Goal: Task Accomplishment & Management: Use online tool/utility

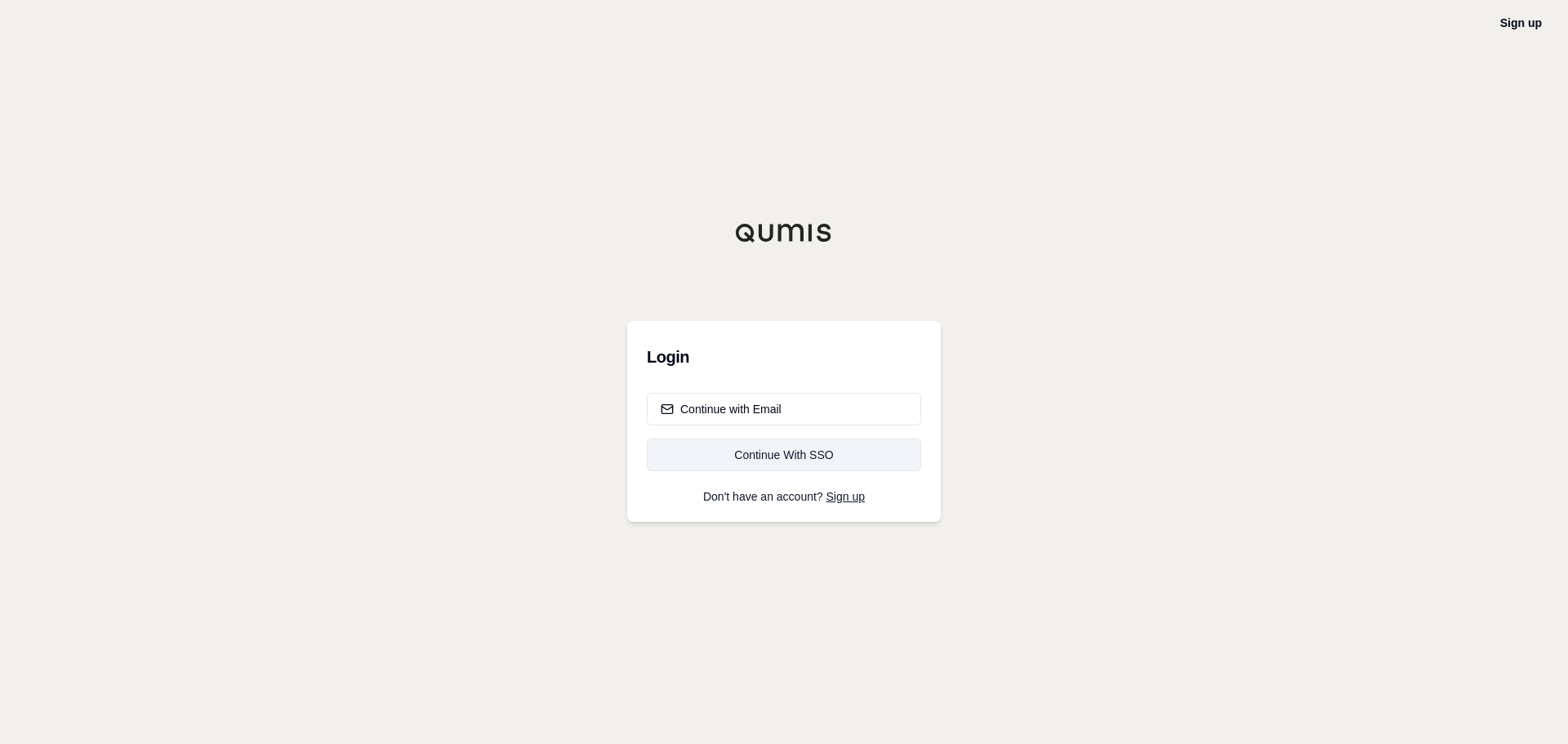
click at [753, 462] on div "Continue With SSO" at bounding box center [784, 455] width 247 height 17
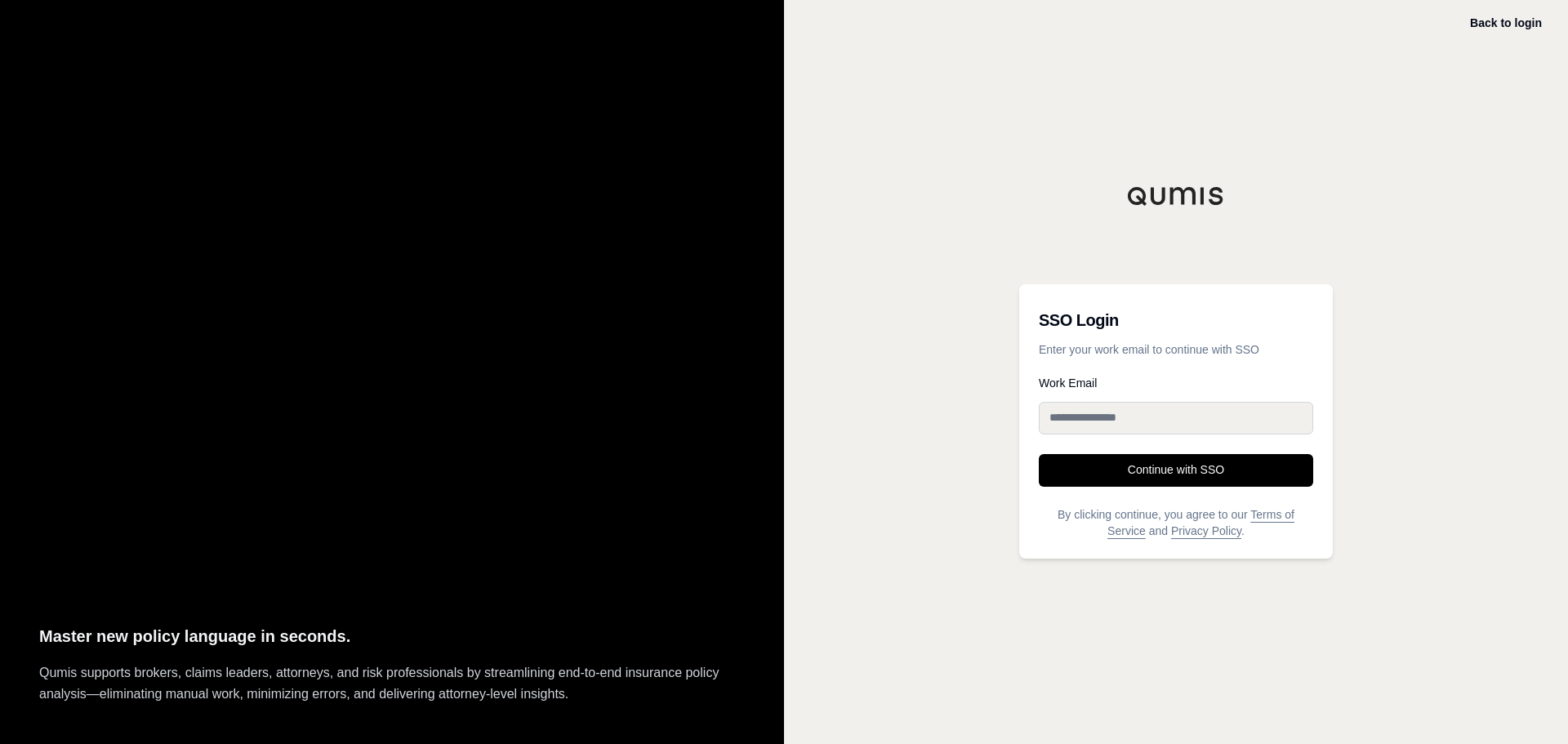
click at [1068, 427] on input "Work Email" at bounding box center [1176, 417] width 274 height 32
type input "**********"
click at [1148, 470] on button "Continue with SSO" at bounding box center [1176, 470] width 274 height 32
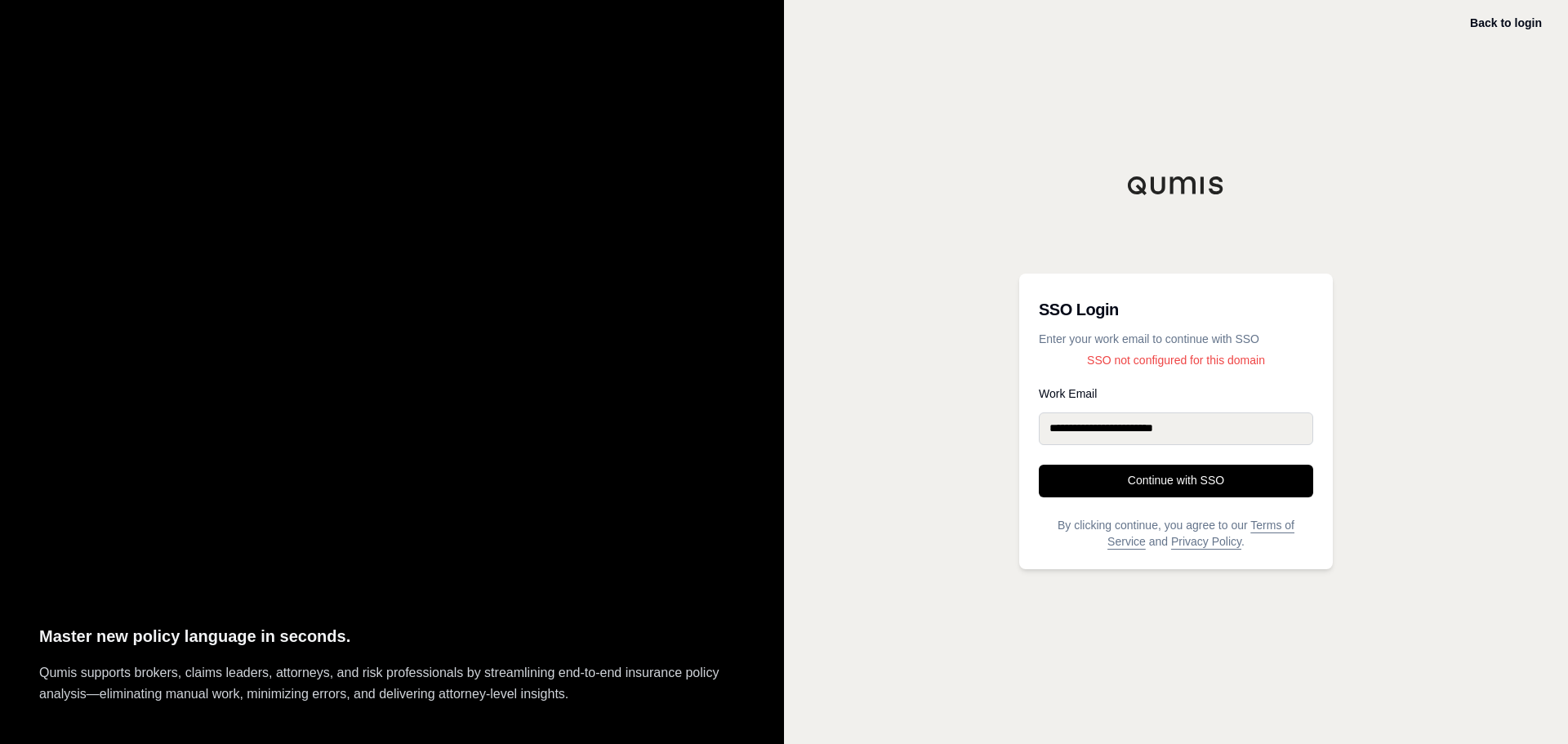
click at [1218, 431] on input "**********" at bounding box center [1176, 428] width 274 height 32
click at [1181, 486] on button "Continue with SSO" at bounding box center [1176, 480] width 274 height 32
click at [1158, 392] on label "Work Email" at bounding box center [1176, 393] width 274 height 11
click at [1158, 412] on input "**********" at bounding box center [1176, 428] width 274 height 32
click at [1503, 19] on link "Back to login" at bounding box center [1506, 23] width 72 height 13
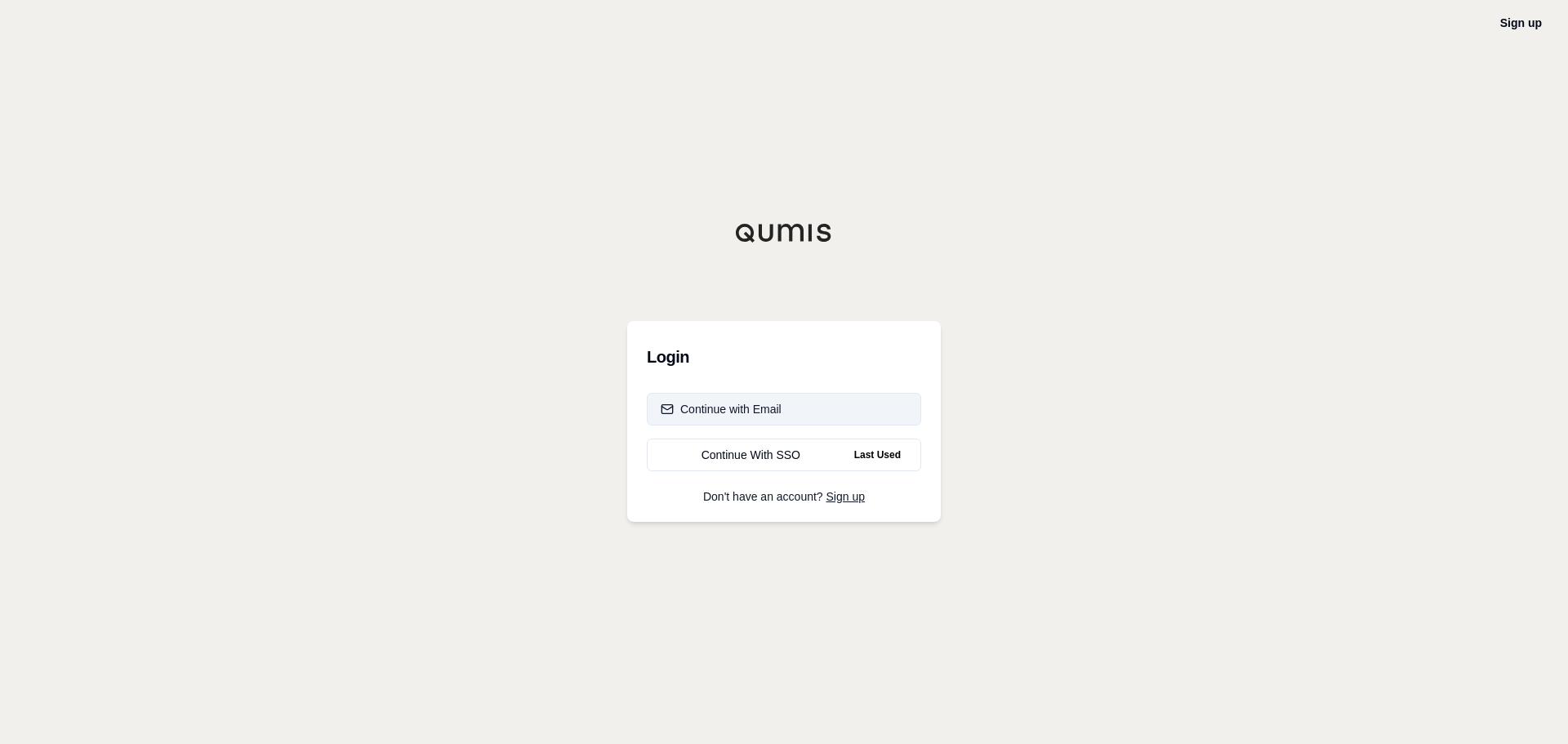
click at [741, 399] on button "Continue with Email" at bounding box center [784, 409] width 274 height 32
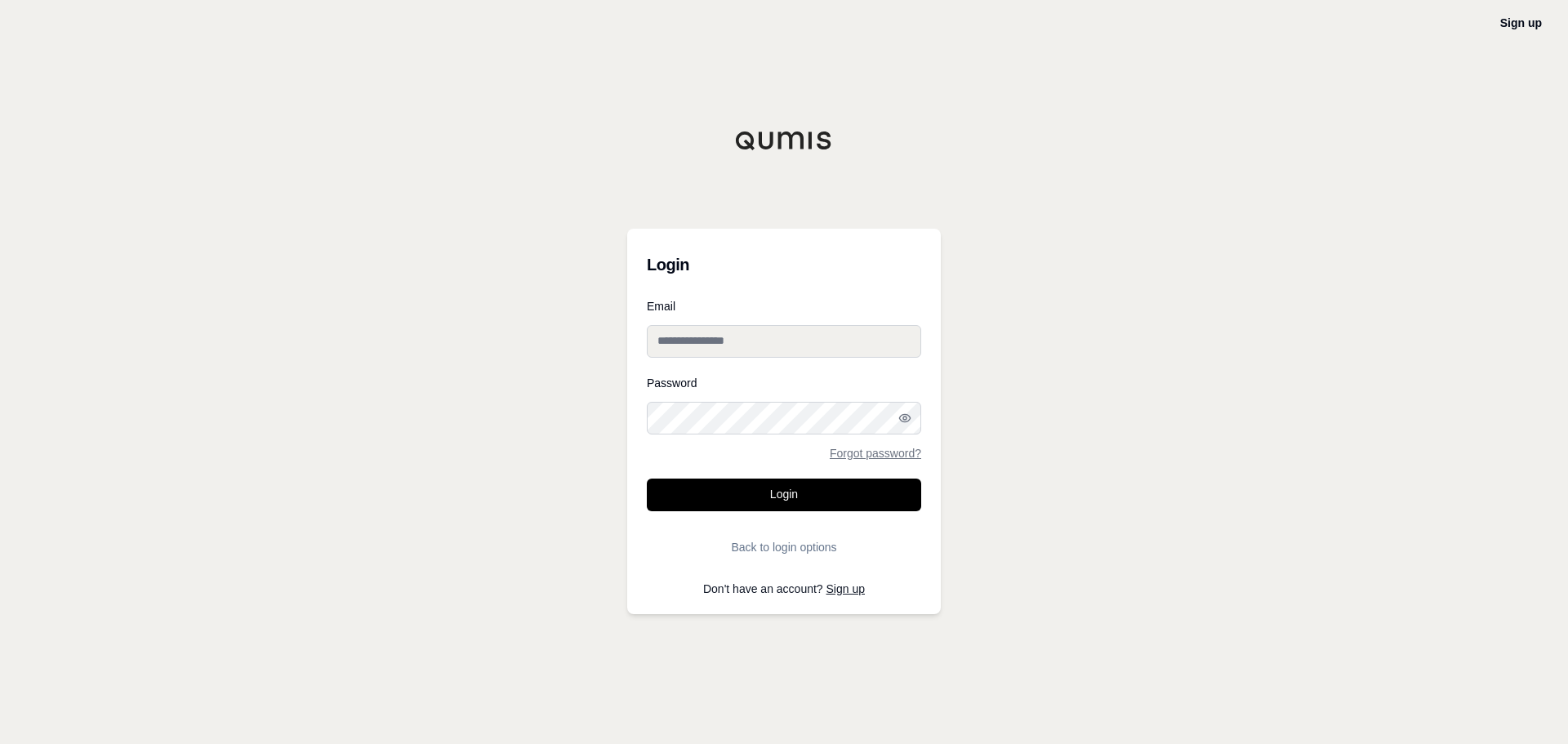
type input "**********"
drag, startPoint x: 787, startPoint y: 508, endPoint x: 802, endPoint y: 506, distance: 15.1
click at [786, 508] on button "Login" at bounding box center [784, 494] width 274 height 32
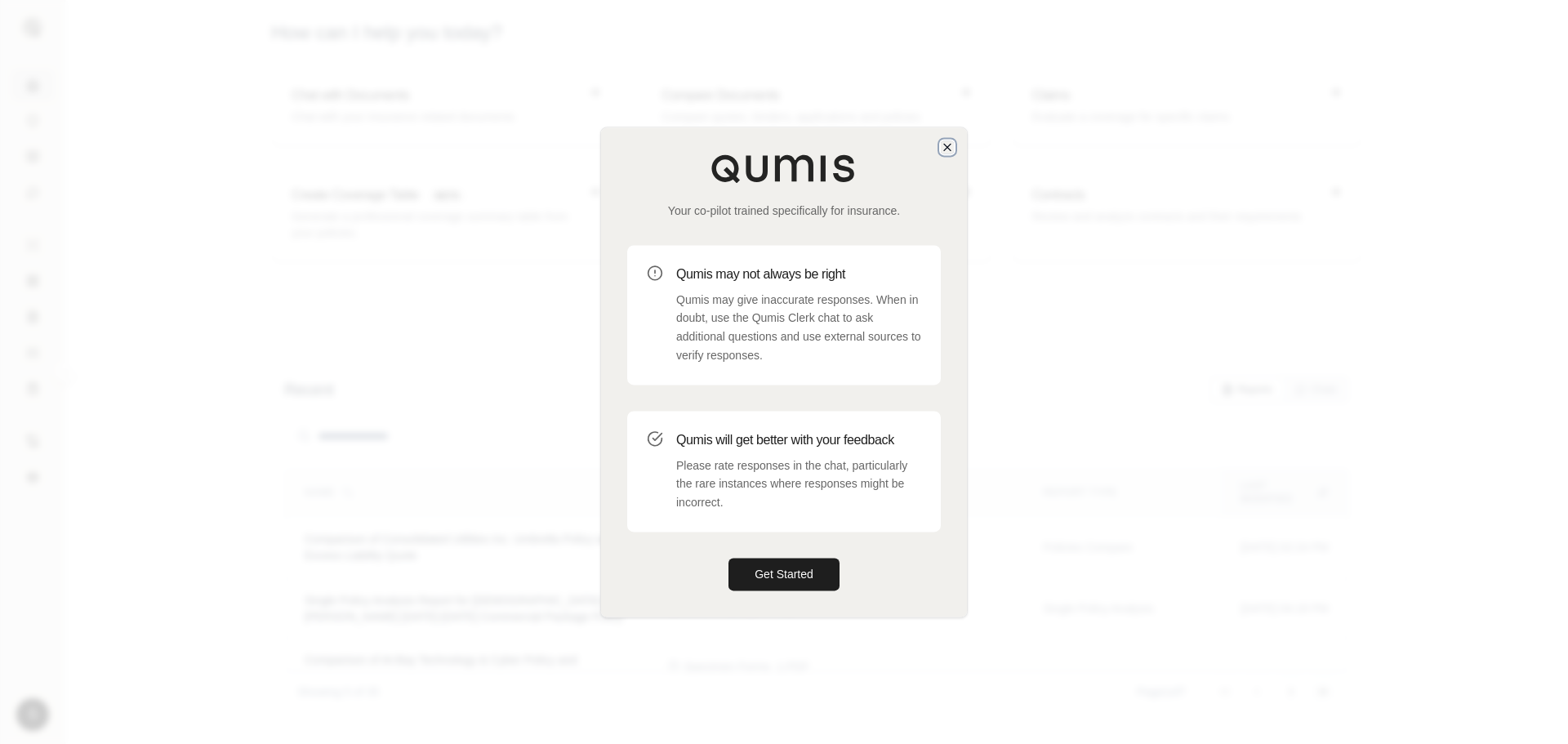
click at [947, 149] on icon "button" at bounding box center [947, 147] width 13 height 13
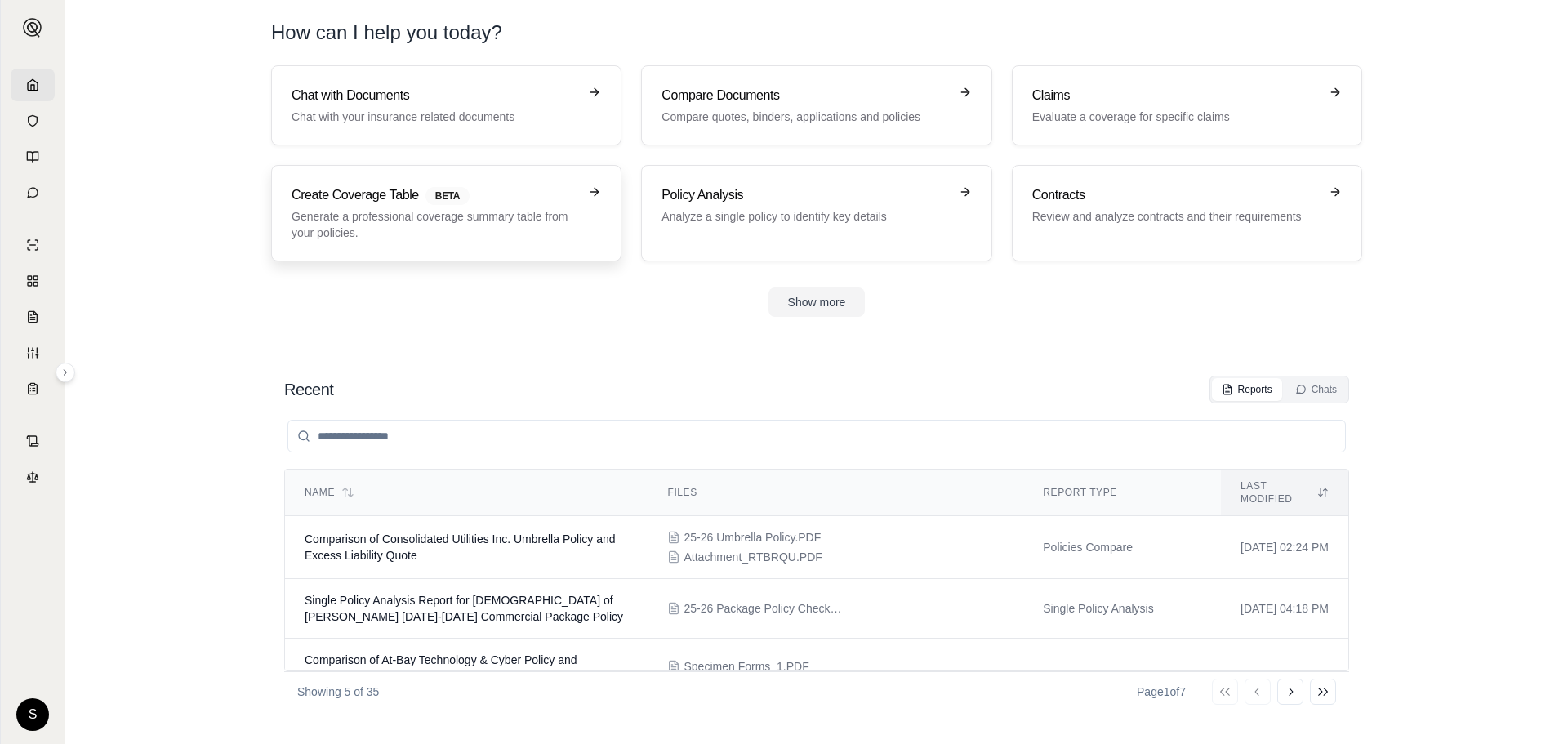
click at [385, 211] on p "Generate a professional coverage summary table from your policies." at bounding box center [435, 224] width 286 height 32
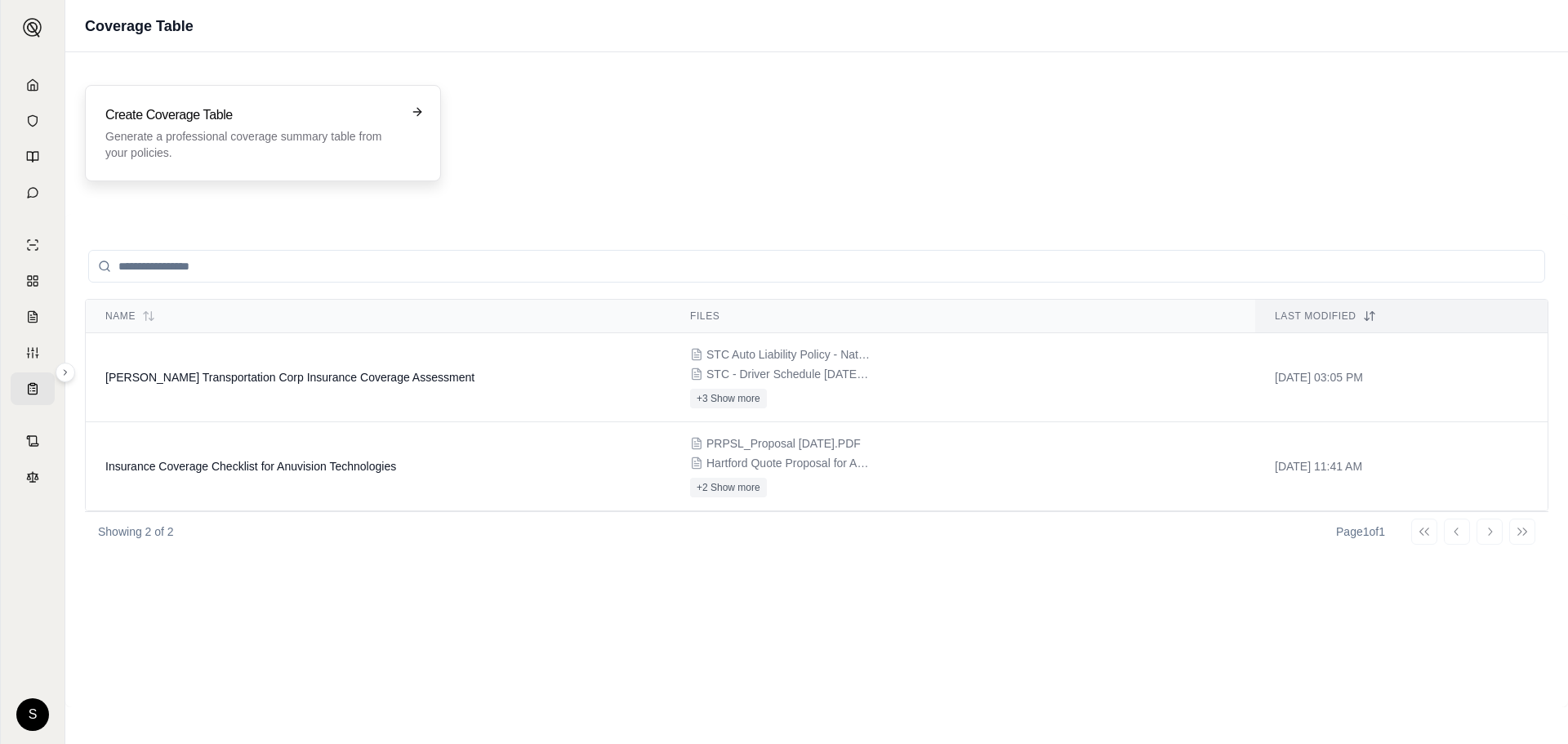
click at [387, 118] on h3 "Create Coverage Table" at bounding box center [251, 115] width 292 height 19
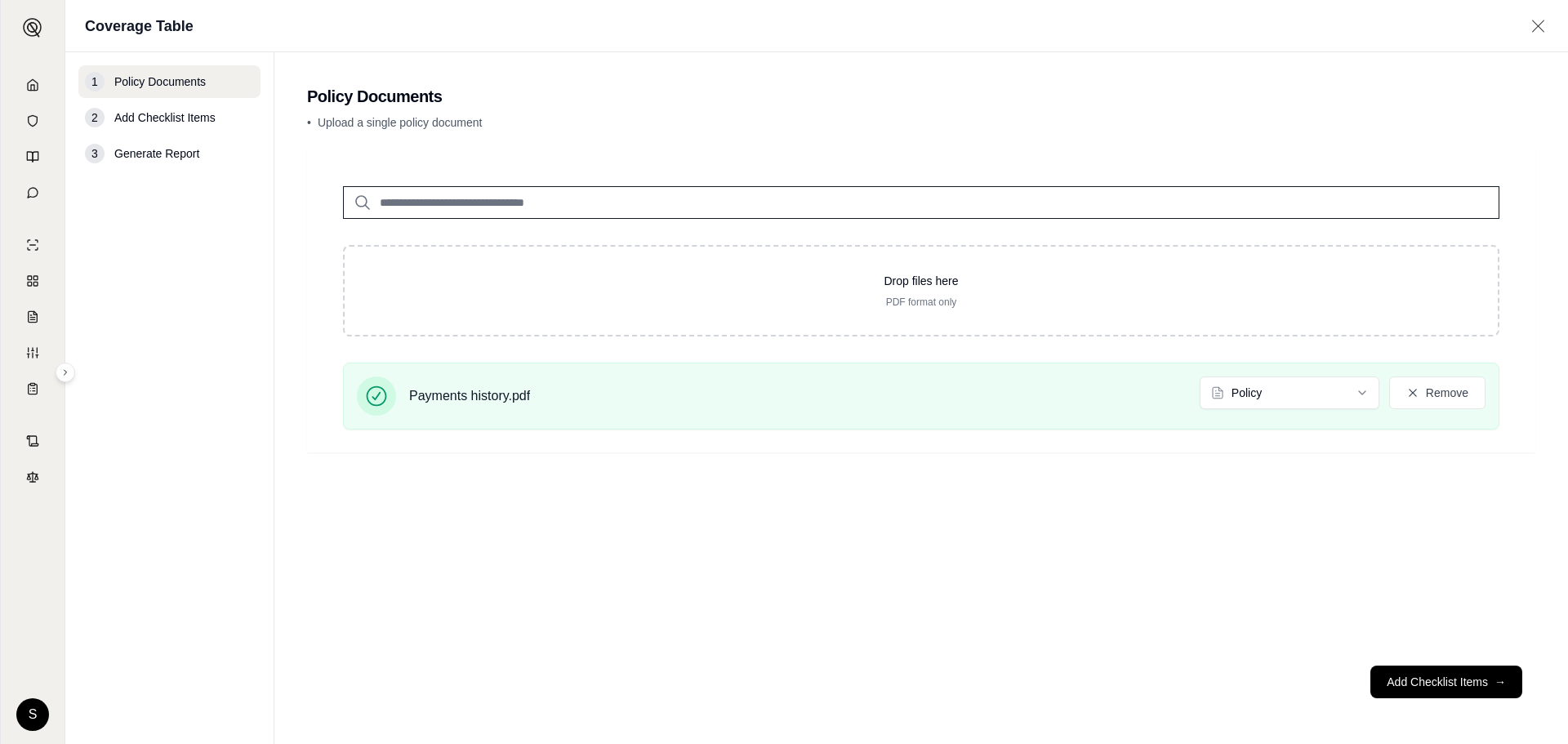
click at [430, 210] on input "search" at bounding box center [921, 202] width 1157 height 32
drag, startPoint x: 1414, startPoint y: 680, endPoint x: 1161, endPoint y: 572, distance: 275.1
click at [1041, 668] on footer "Add Checklist Items →" at bounding box center [921, 681] width 1228 height 59
click at [1353, 396] on html "S Coverage Table 1 Policy Documents 2 Add Checklist Items 3 Generate Report Pol…" at bounding box center [784, 372] width 1568 height 744
click at [1444, 686] on footer "Add Checklist Items →" at bounding box center [921, 681] width 1228 height 59
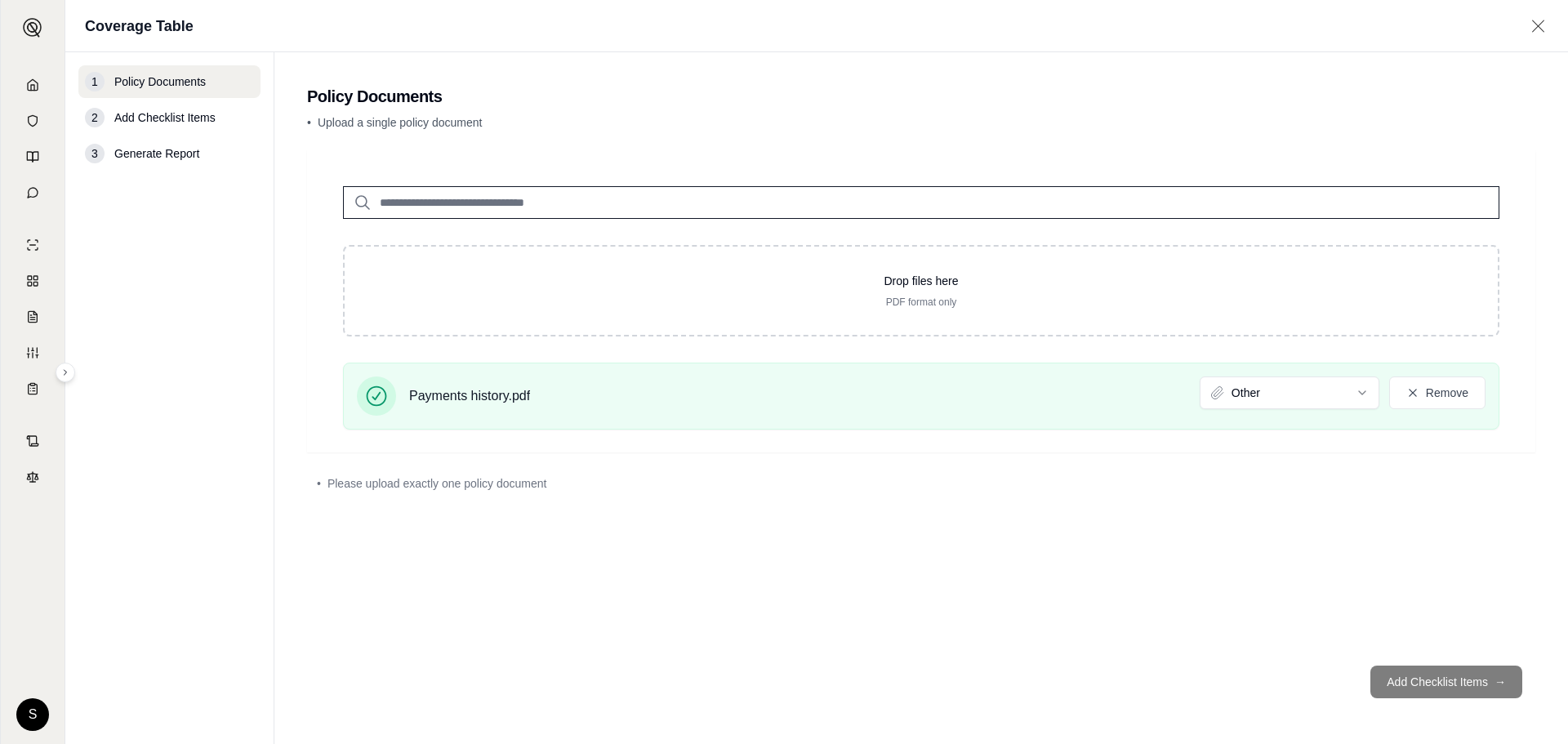
click at [183, 121] on span "Add Checklist Items" at bounding box center [165, 117] width 101 height 17
click at [1400, 678] on footer "Add Checklist Items →" at bounding box center [921, 681] width 1228 height 59
click at [613, 206] on input "search" at bounding box center [921, 202] width 1157 height 32
click at [1434, 693] on footer "Add Checklist Items →" at bounding box center [921, 681] width 1228 height 59
click at [1363, 396] on html "S Coverage Table 1 Policy Documents 2 Add Checklist Items 3 Generate Report Pol…" at bounding box center [784, 372] width 1568 height 744
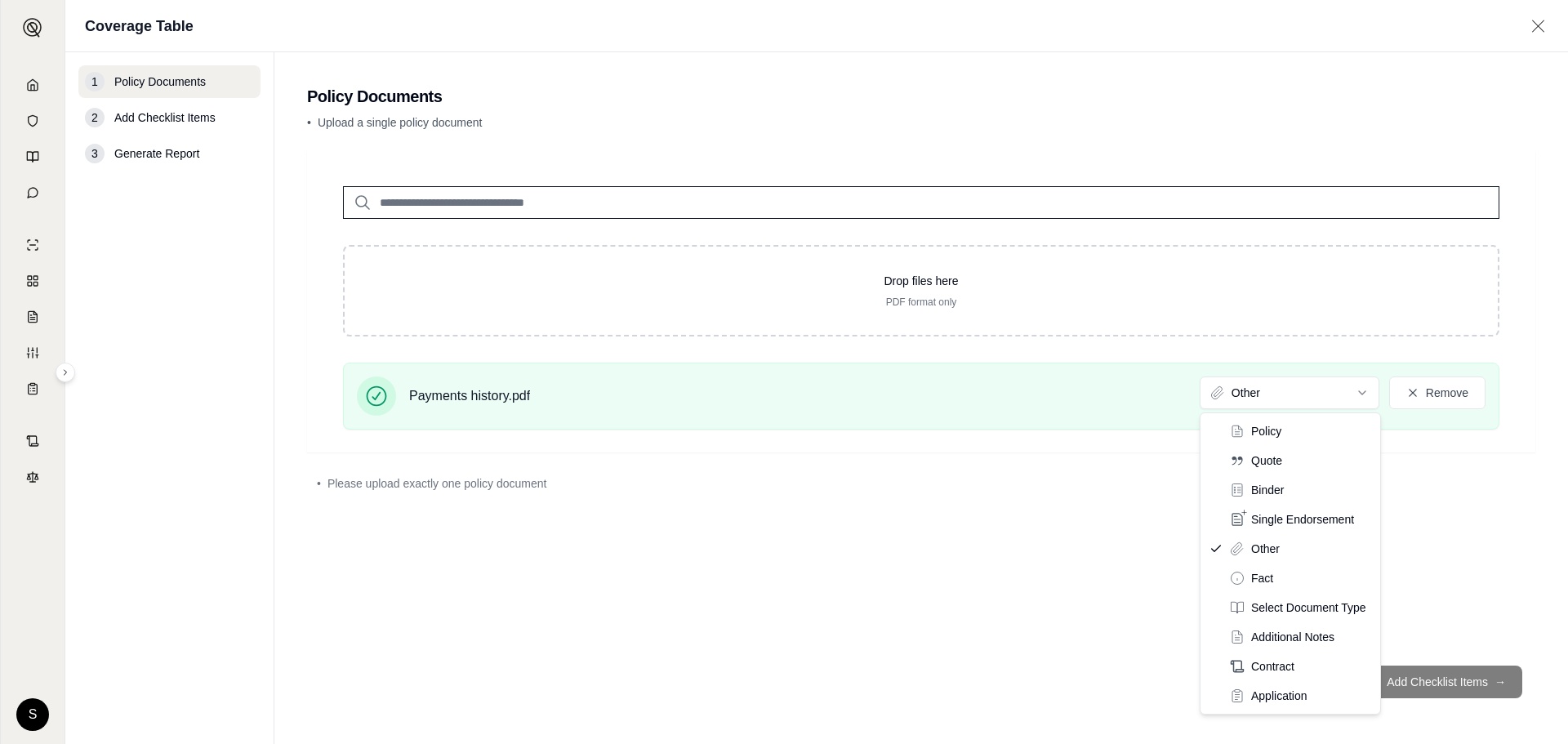
drag, startPoint x: 1309, startPoint y: 431, endPoint x: 1309, endPoint y: 462, distance: 31.0
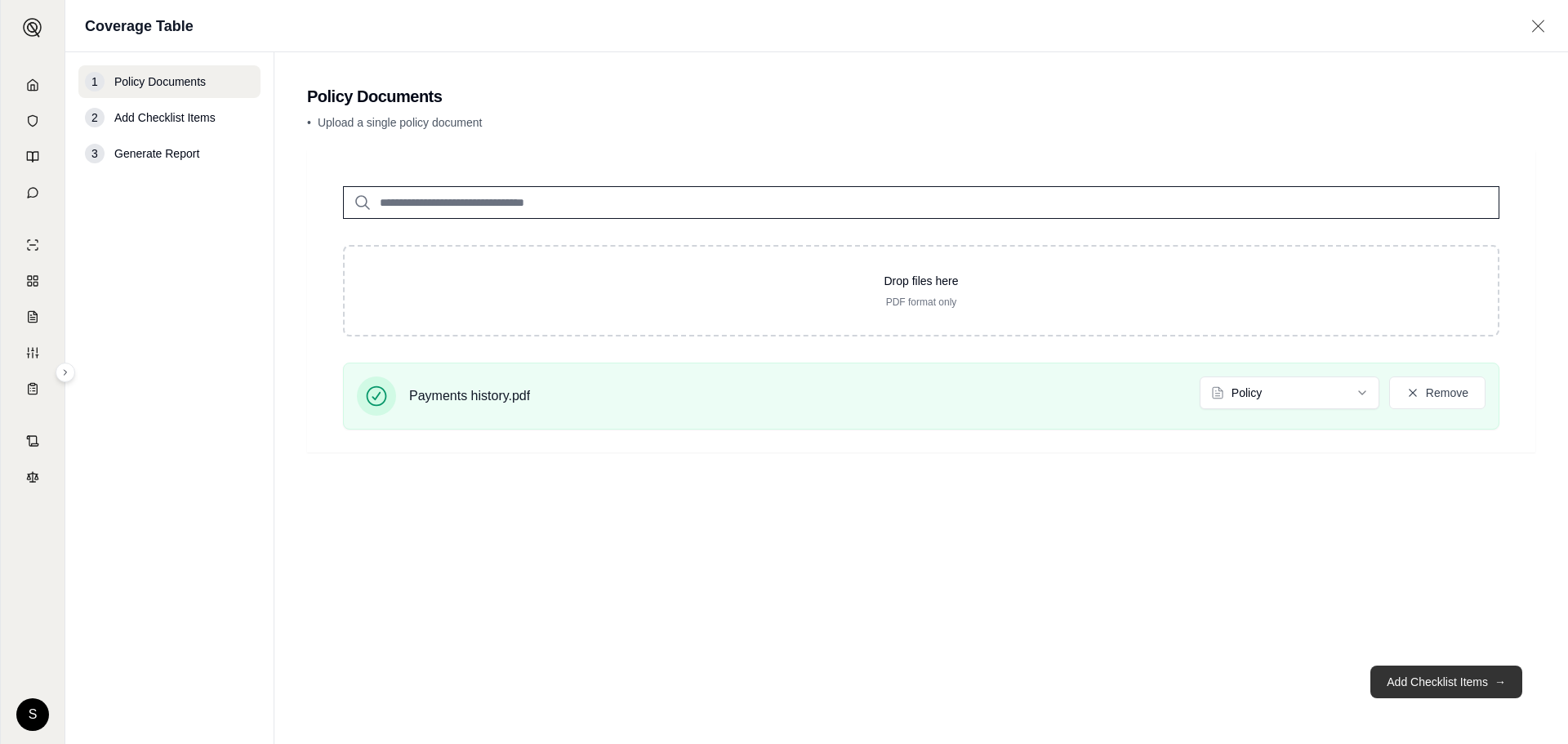
click at [1448, 683] on button "Add Checklist Items →" at bounding box center [1447, 681] width 152 height 32
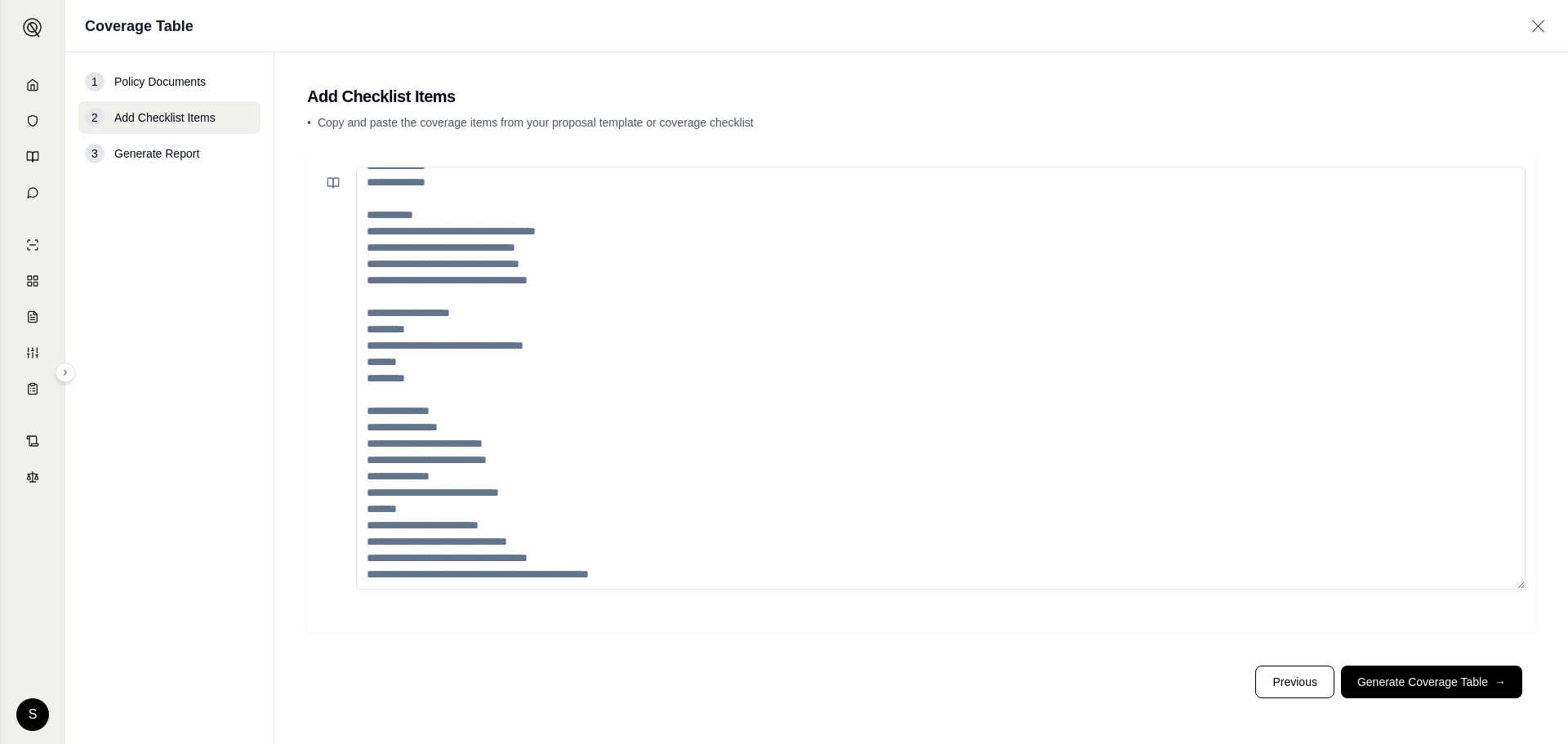
scroll to position [278, 0]
drag, startPoint x: 641, startPoint y: 571, endPoint x: 592, endPoint y: 592, distance: 53.3
click at [417, 325] on textarea at bounding box center [941, 378] width 1170 height 424
click at [602, 572] on textarea at bounding box center [941, 378] width 1170 height 424
drag, startPoint x: 610, startPoint y: 562, endPoint x: 404, endPoint y: 343, distance: 300.7
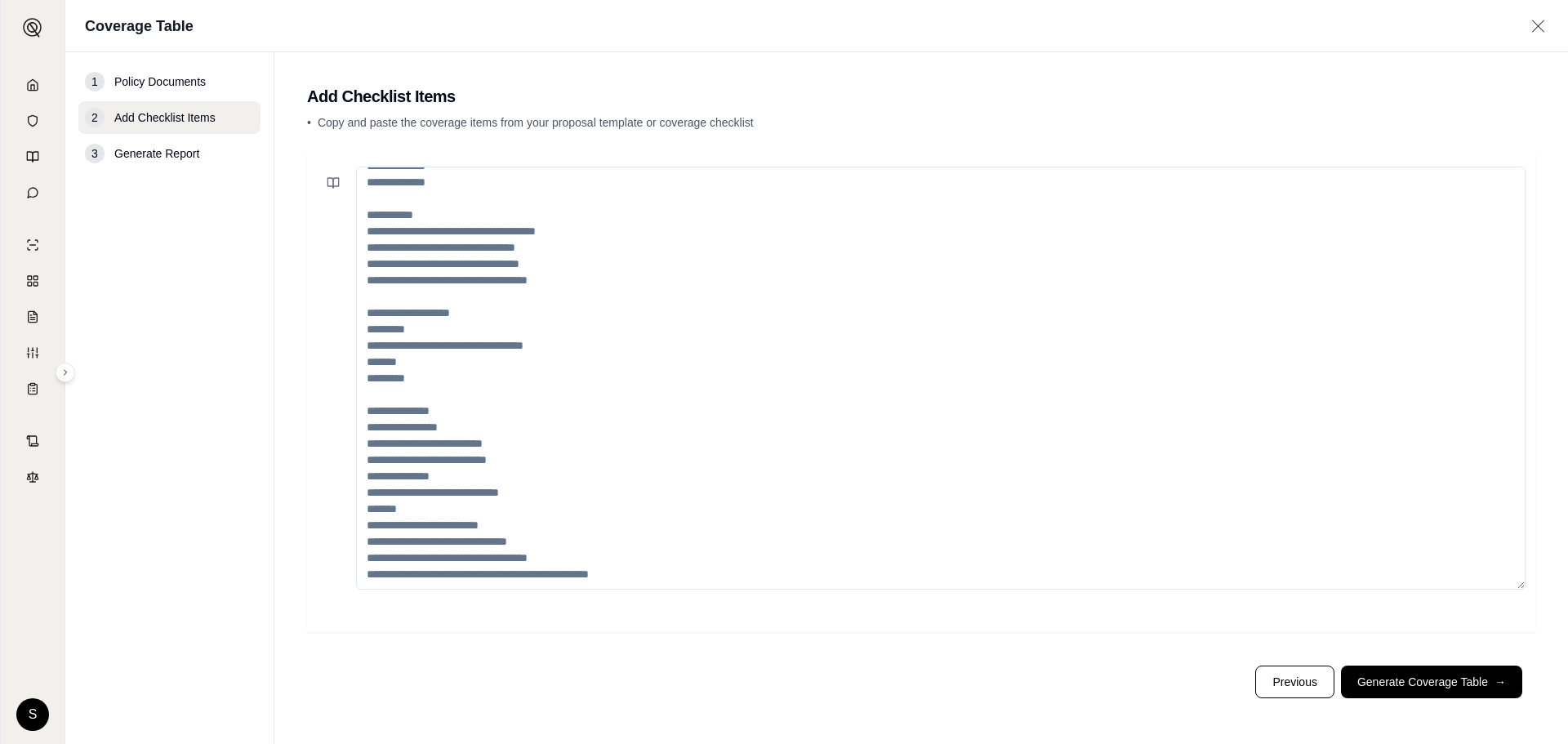
click at [404, 343] on textarea at bounding box center [941, 378] width 1170 height 424
click at [404, 337] on textarea at bounding box center [941, 378] width 1170 height 424
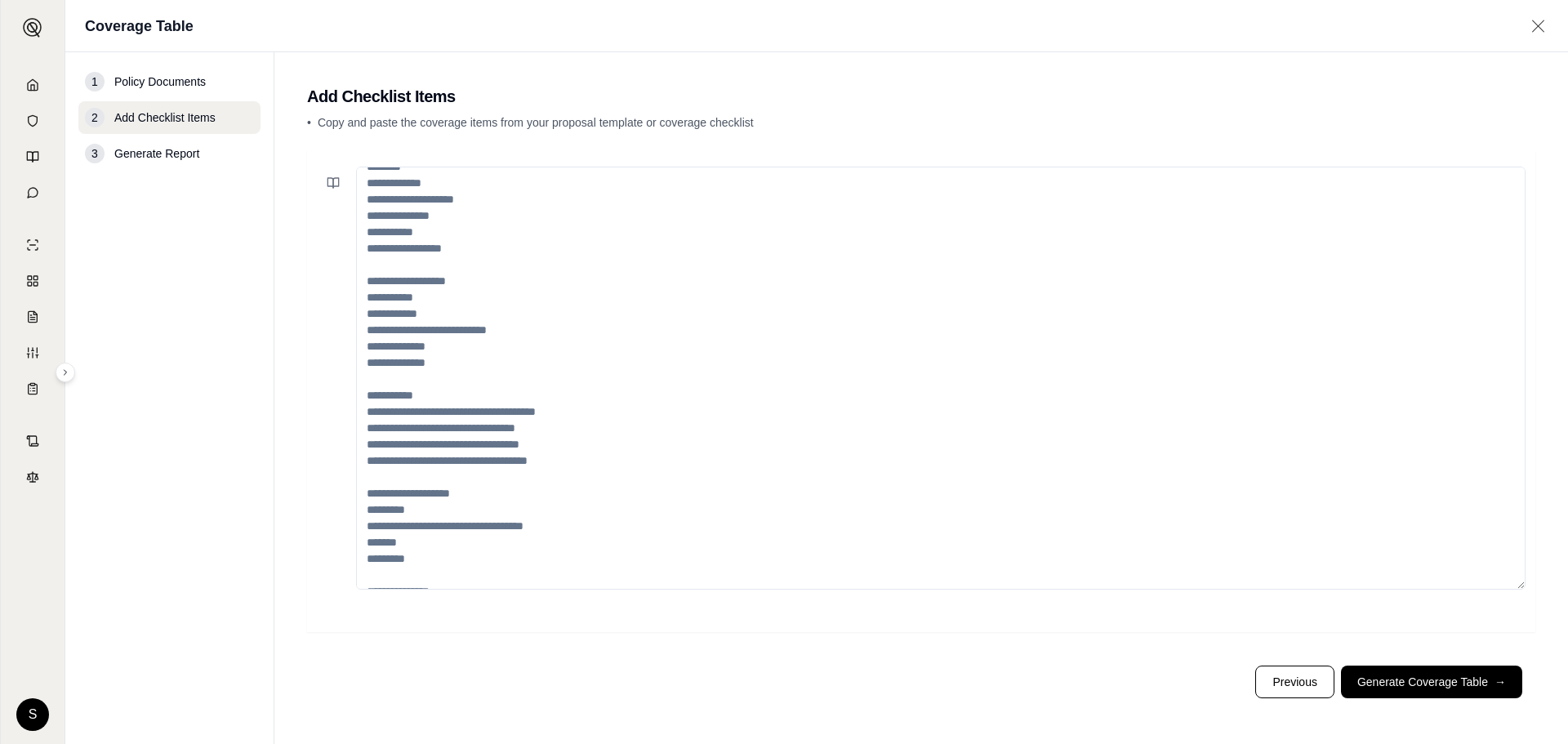
scroll to position [0, 0]
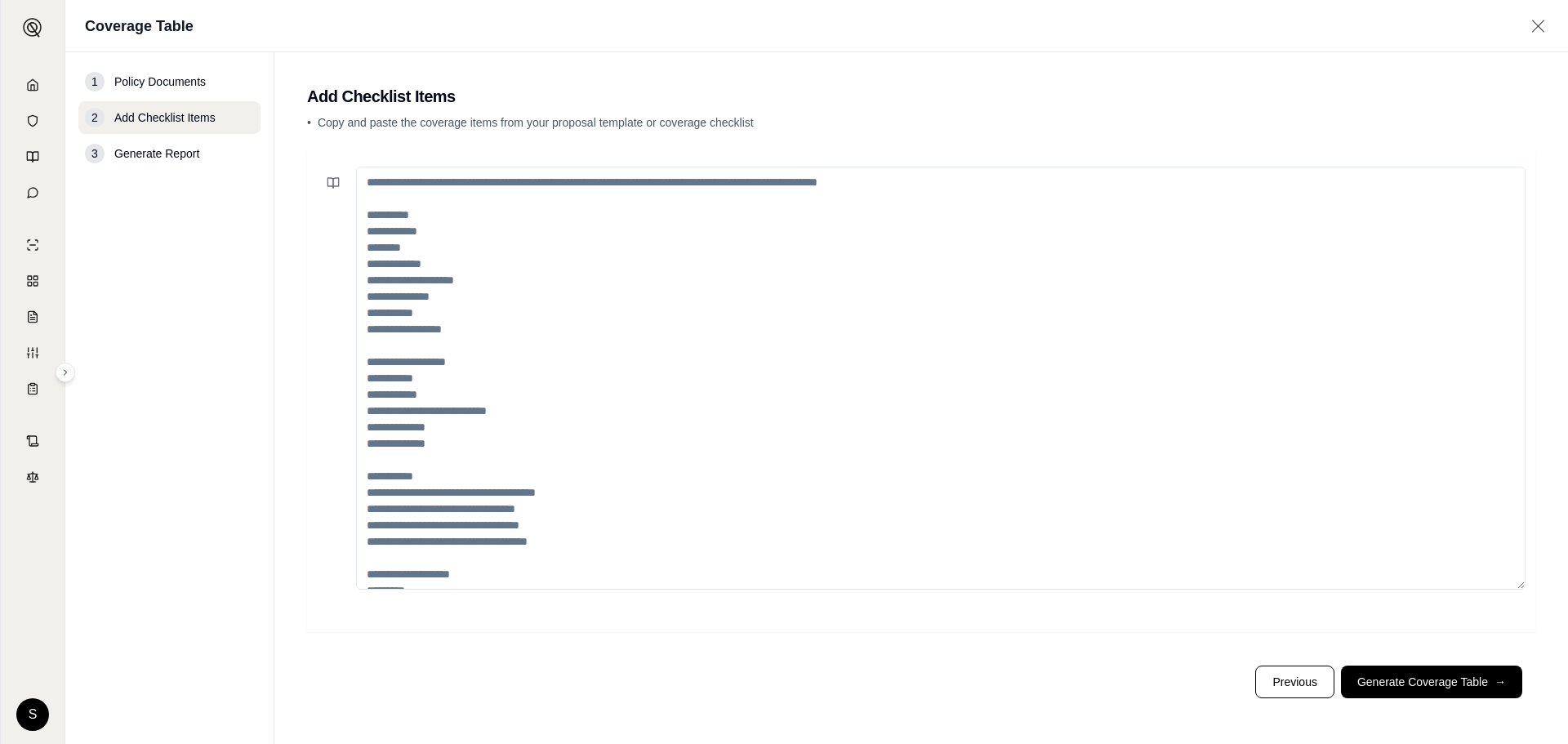
click at [395, 210] on textarea at bounding box center [941, 378] width 1170 height 424
drag, startPoint x: 929, startPoint y: 192, endPoint x: 742, endPoint y: 218, distance: 188.8
click at [879, 191] on textarea at bounding box center [941, 378] width 1170 height 424
click at [511, 324] on textarea at bounding box center [941, 378] width 1170 height 424
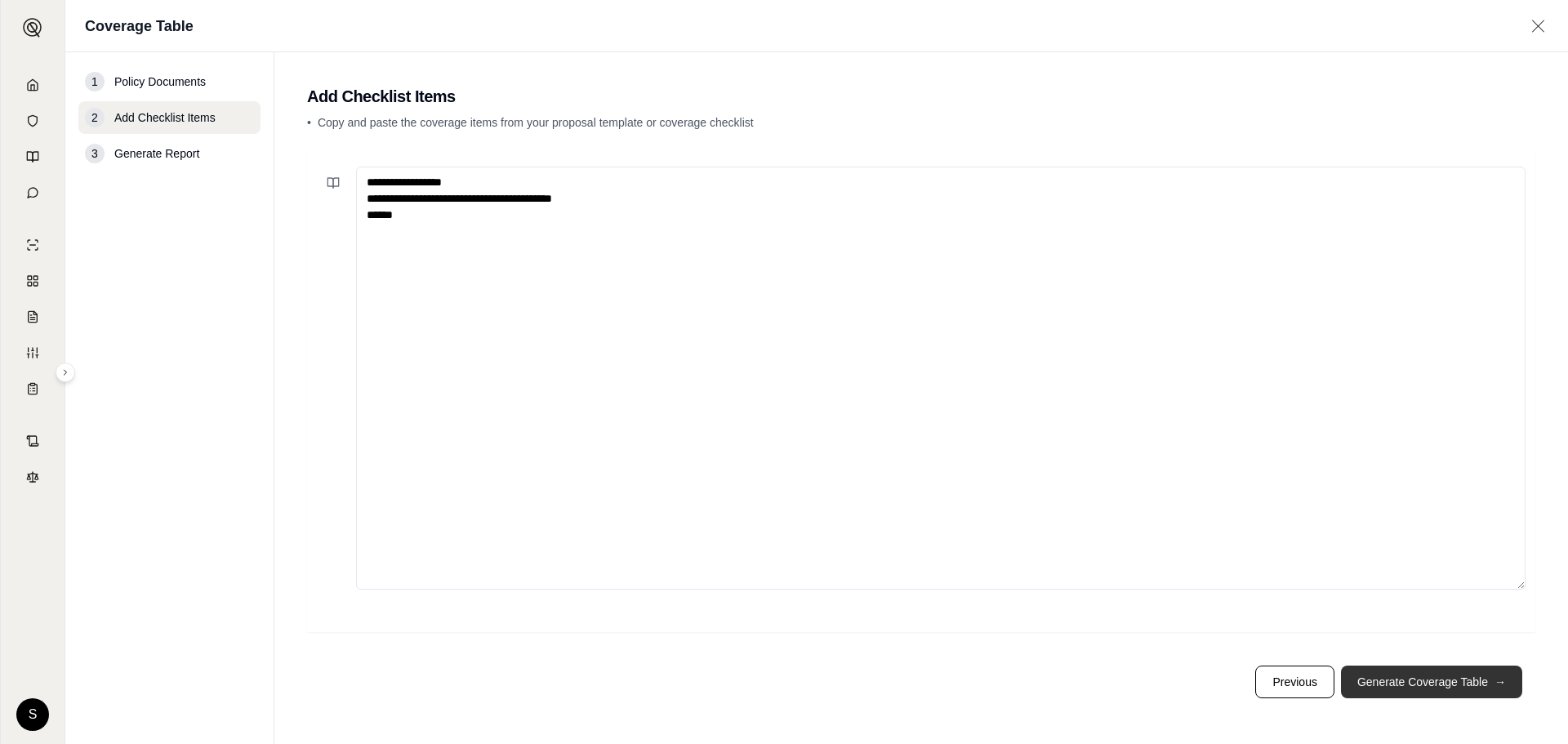
type textarea "**********"
click at [1424, 678] on button "Generate Coverage Table →" at bounding box center [1432, 681] width 182 height 32
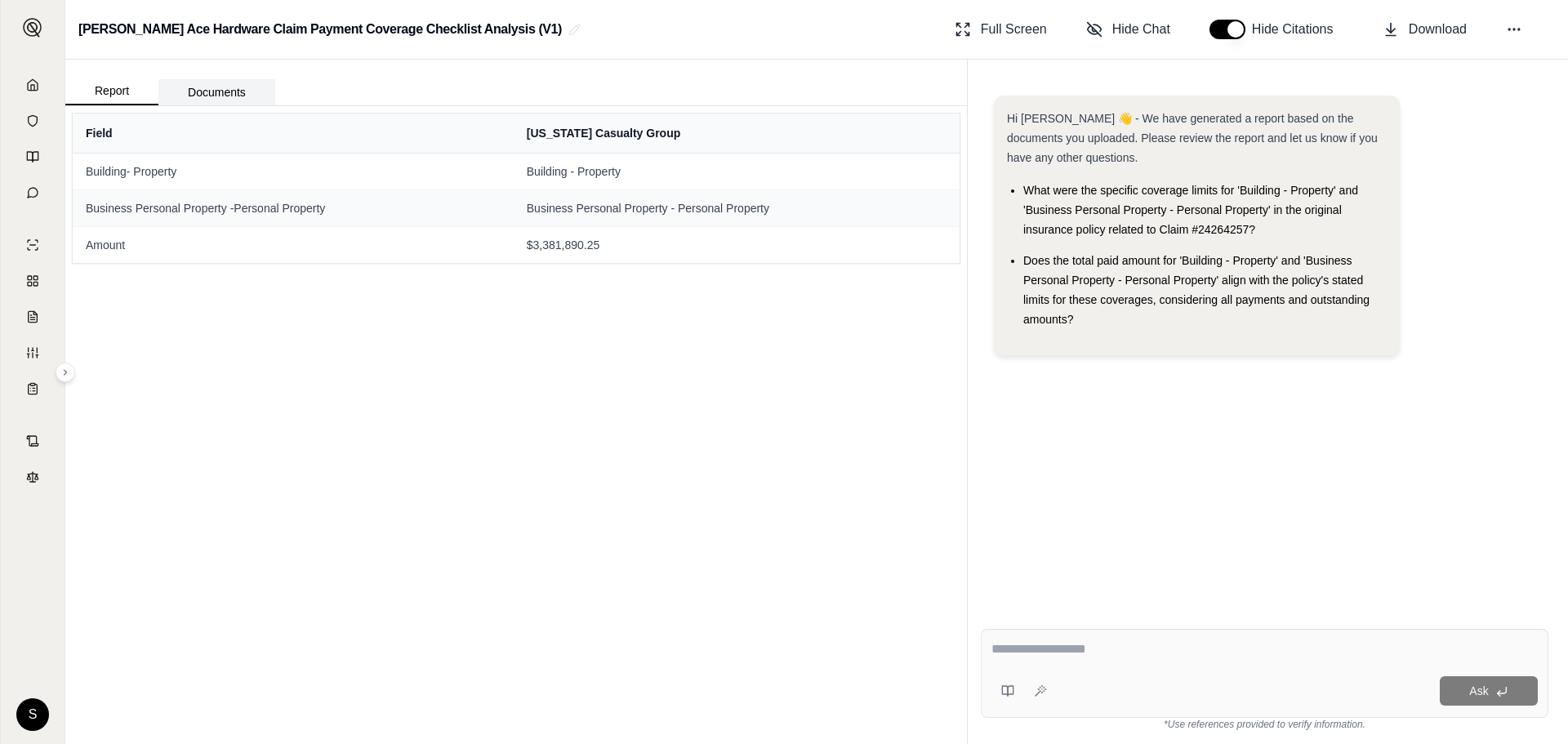
click at [211, 90] on button "Documents" at bounding box center [217, 93] width 117 height 26
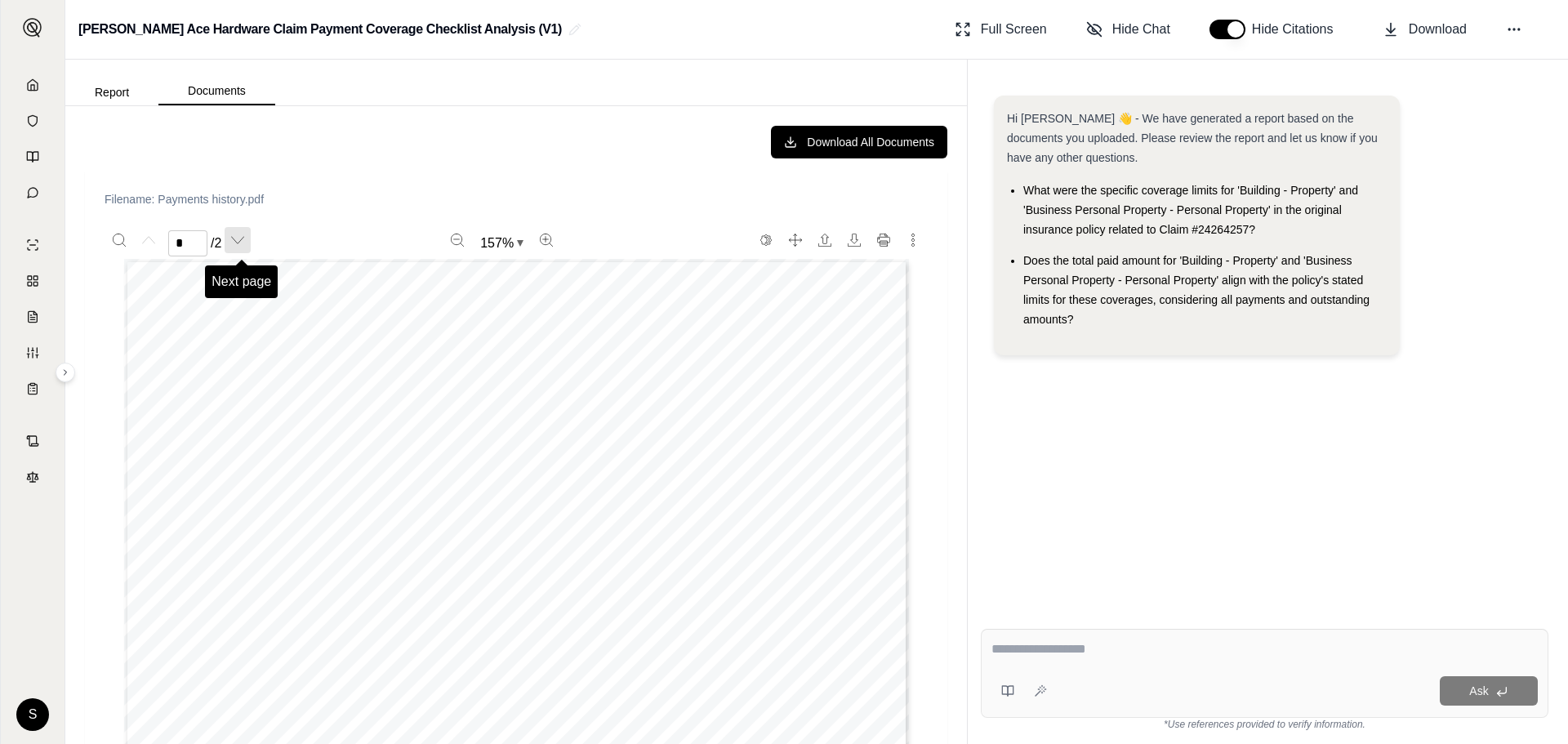
click at [244, 246] on icon "Next page" at bounding box center [237, 240] width 13 height 13
type input "*"
click at [133, 97] on button "Report" at bounding box center [112, 93] width 93 height 26
